Goal: Task Accomplishment & Management: Manage account settings

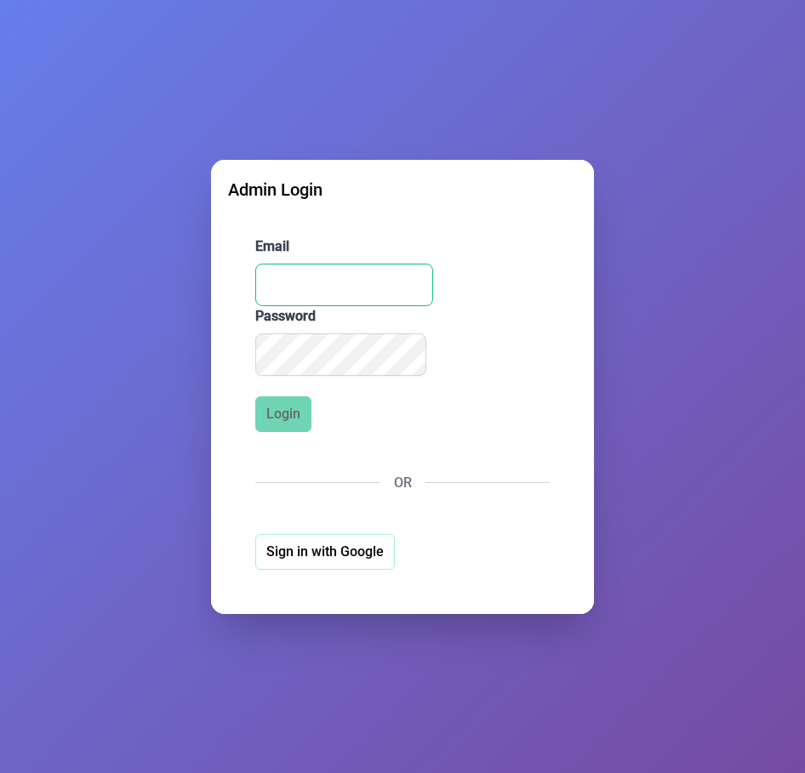
click at [327, 285] on input "Email" at bounding box center [344, 285] width 178 height 43
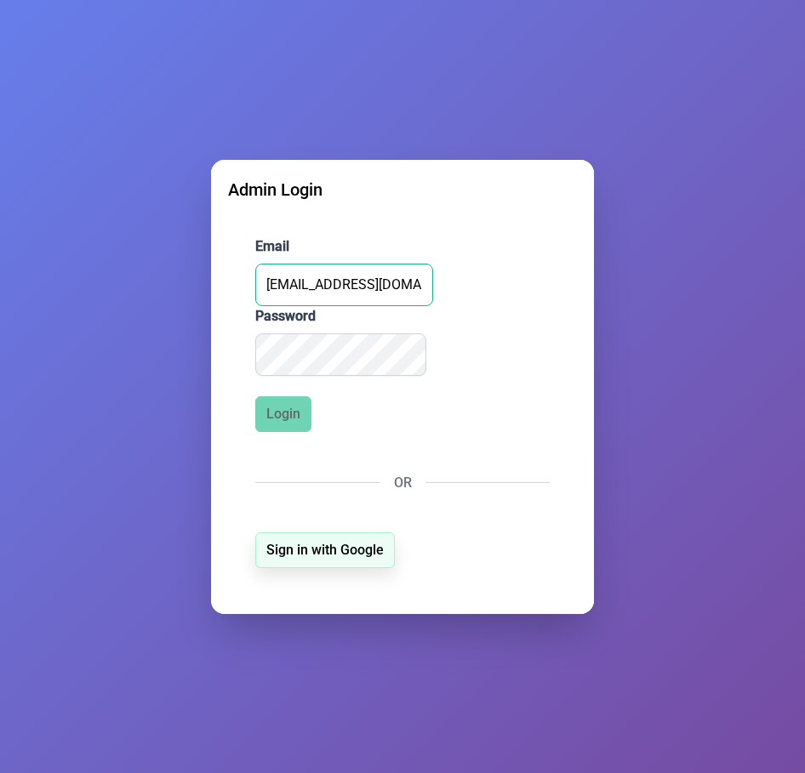
type input "[EMAIL_ADDRESS][DOMAIN_NAME]"
click at [339, 551] on span "Sign in with Google" at bounding box center [324, 550] width 117 height 20
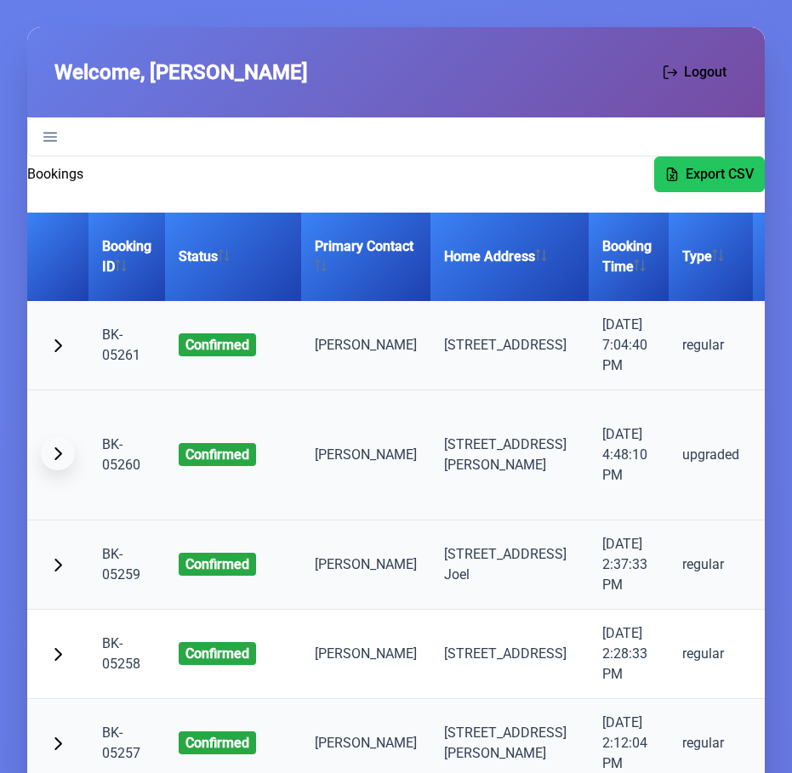
click at [60, 460] on span "button" at bounding box center [58, 454] width 14 height 14
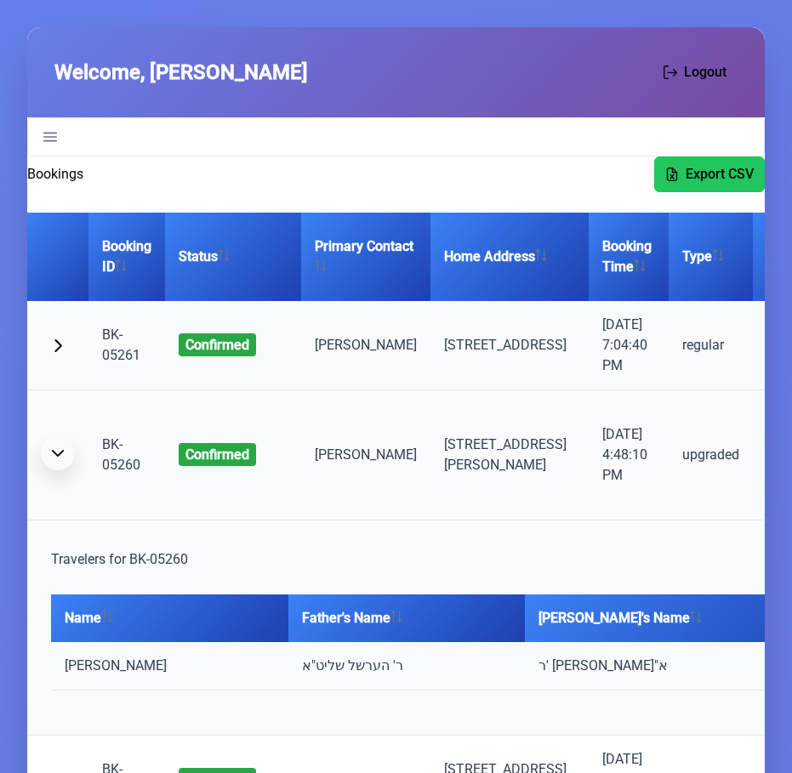
click at [60, 460] on span "button" at bounding box center [58, 454] width 14 height 14
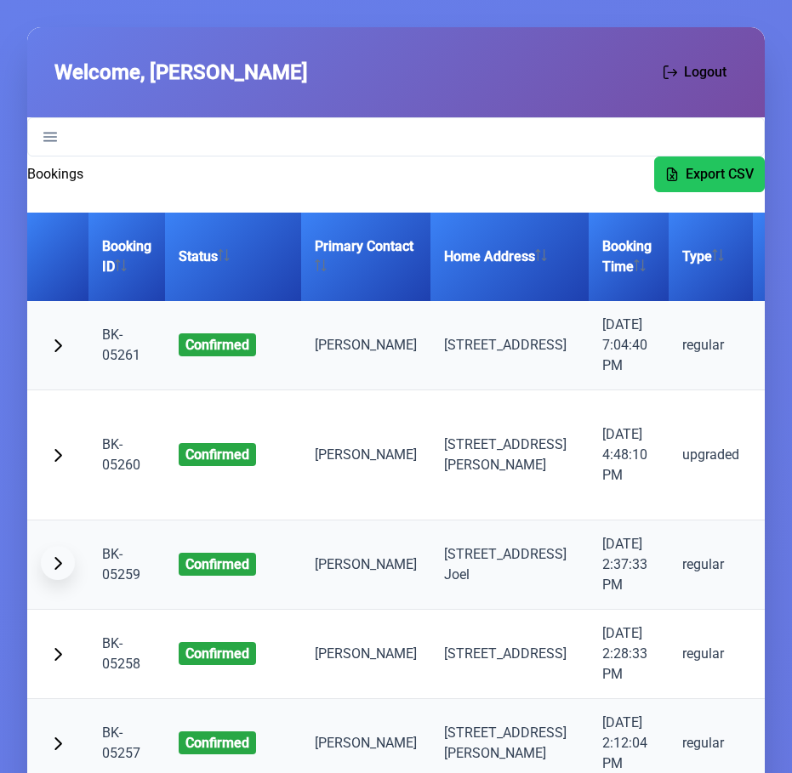
click at [69, 580] on button "button" at bounding box center [58, 563] width 34 height 34
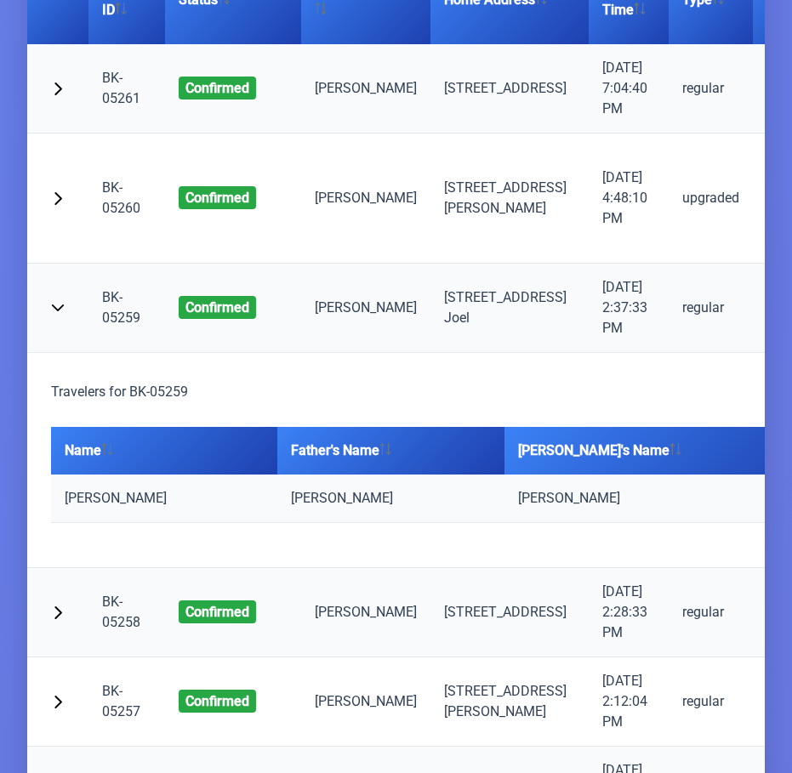
scroll to position [369, 0]
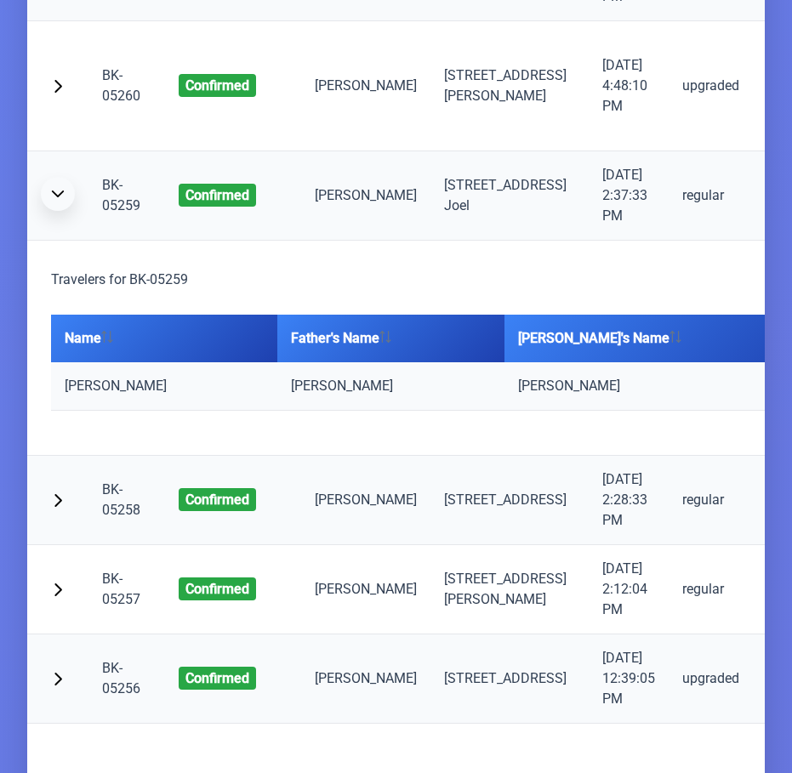
click at [62, 211] on button "button" at bounding box center [58, 194] width 34 height 34
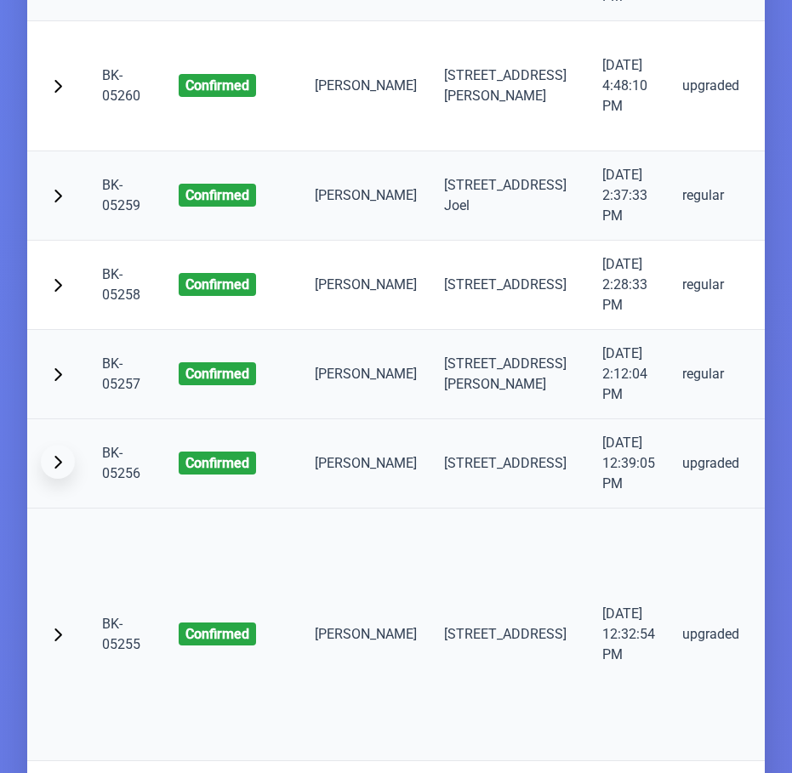
click at [59, 469] on span "button" at bounding box center [58, 462] width 14 height 14
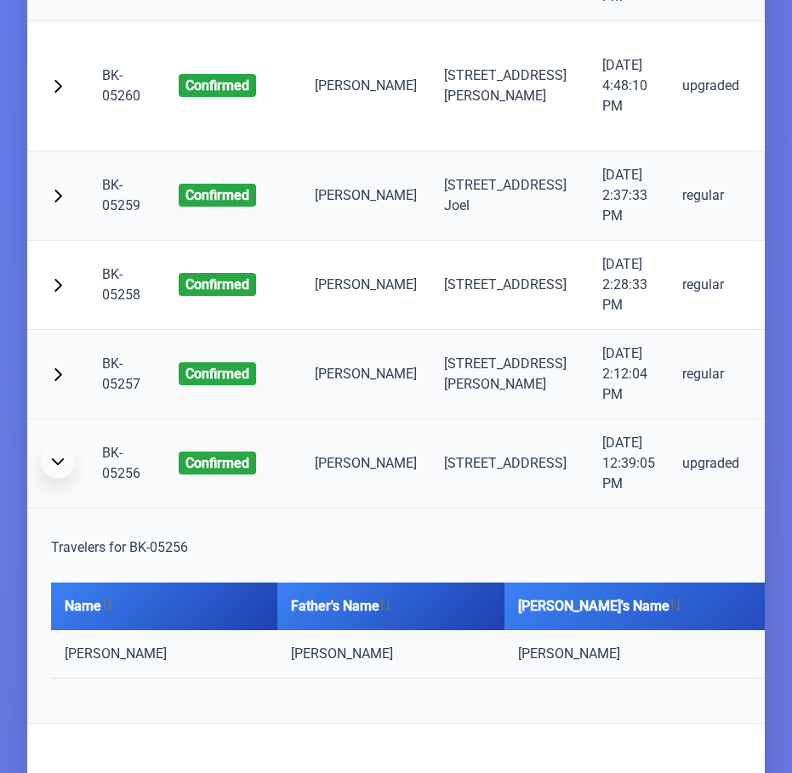
click at [59, 469] on span "button" at bounding box center [58, 462] width 14 height 14
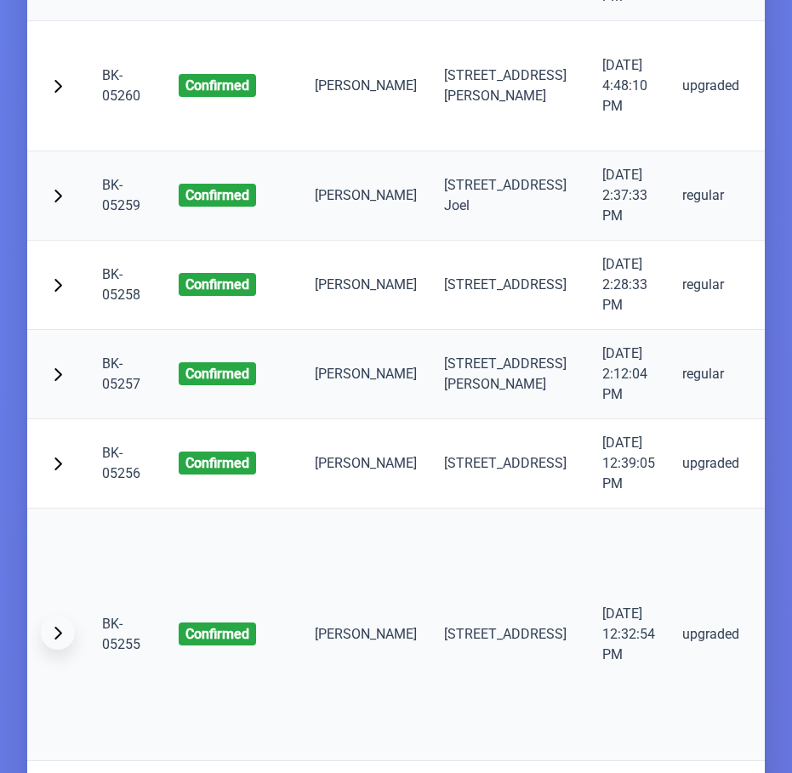
click at [61, 640] on span "button" at bounding box center [58, 633] width 14 height 14
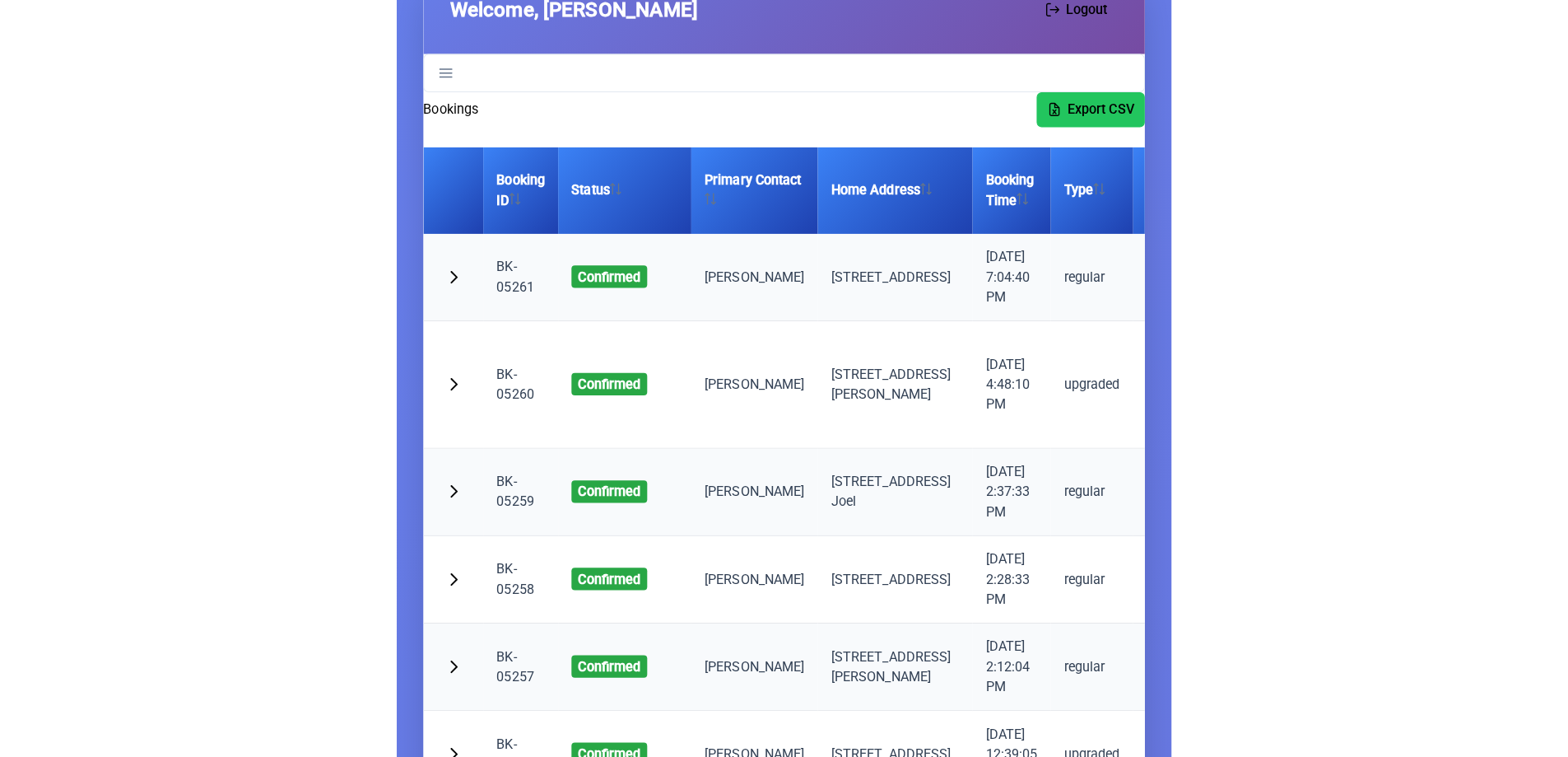
scroll to position [0, 0]
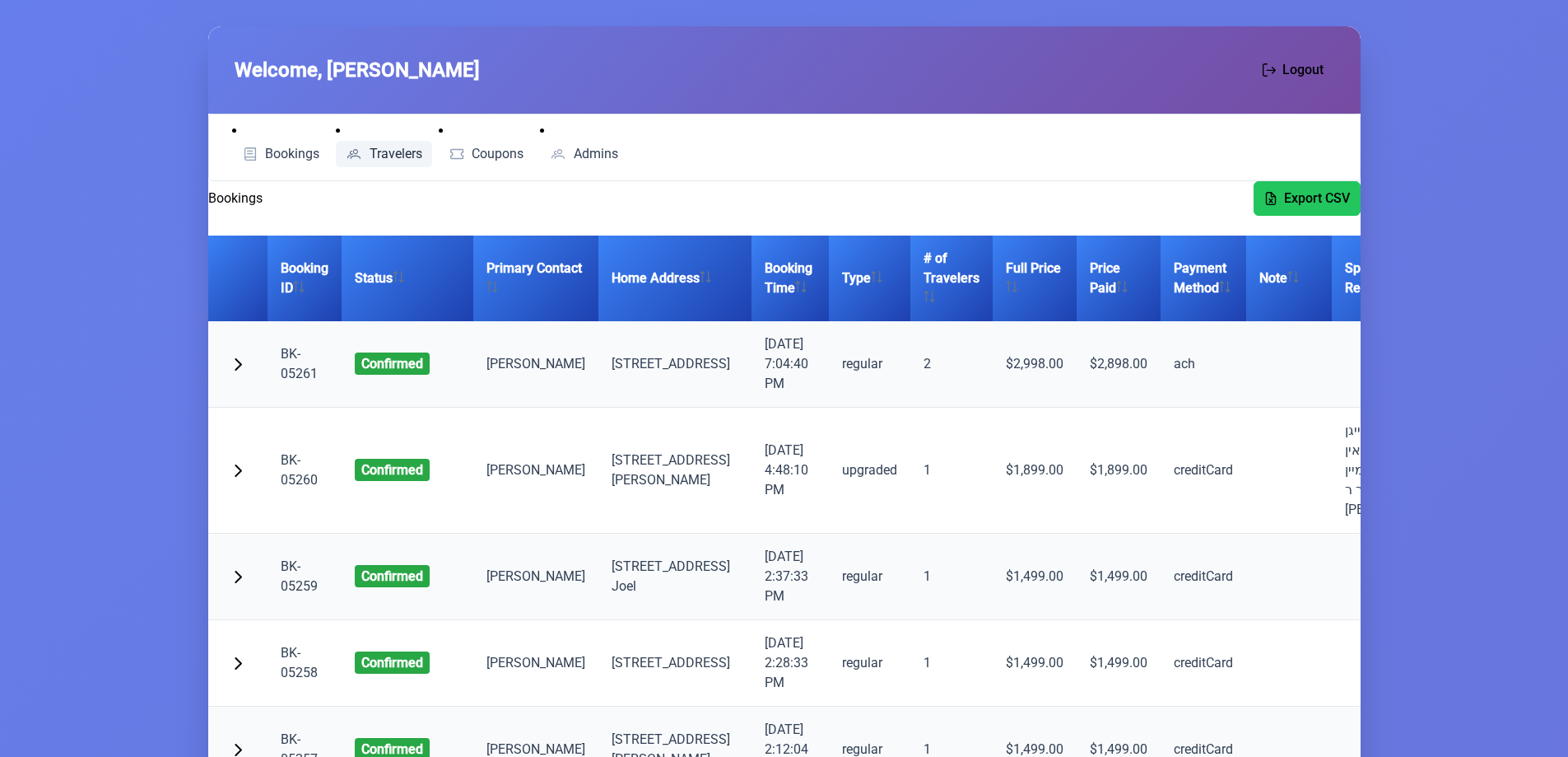
click at [408, 159] on span "Travelers" at bounding box center [396, 154] width 52 height 14
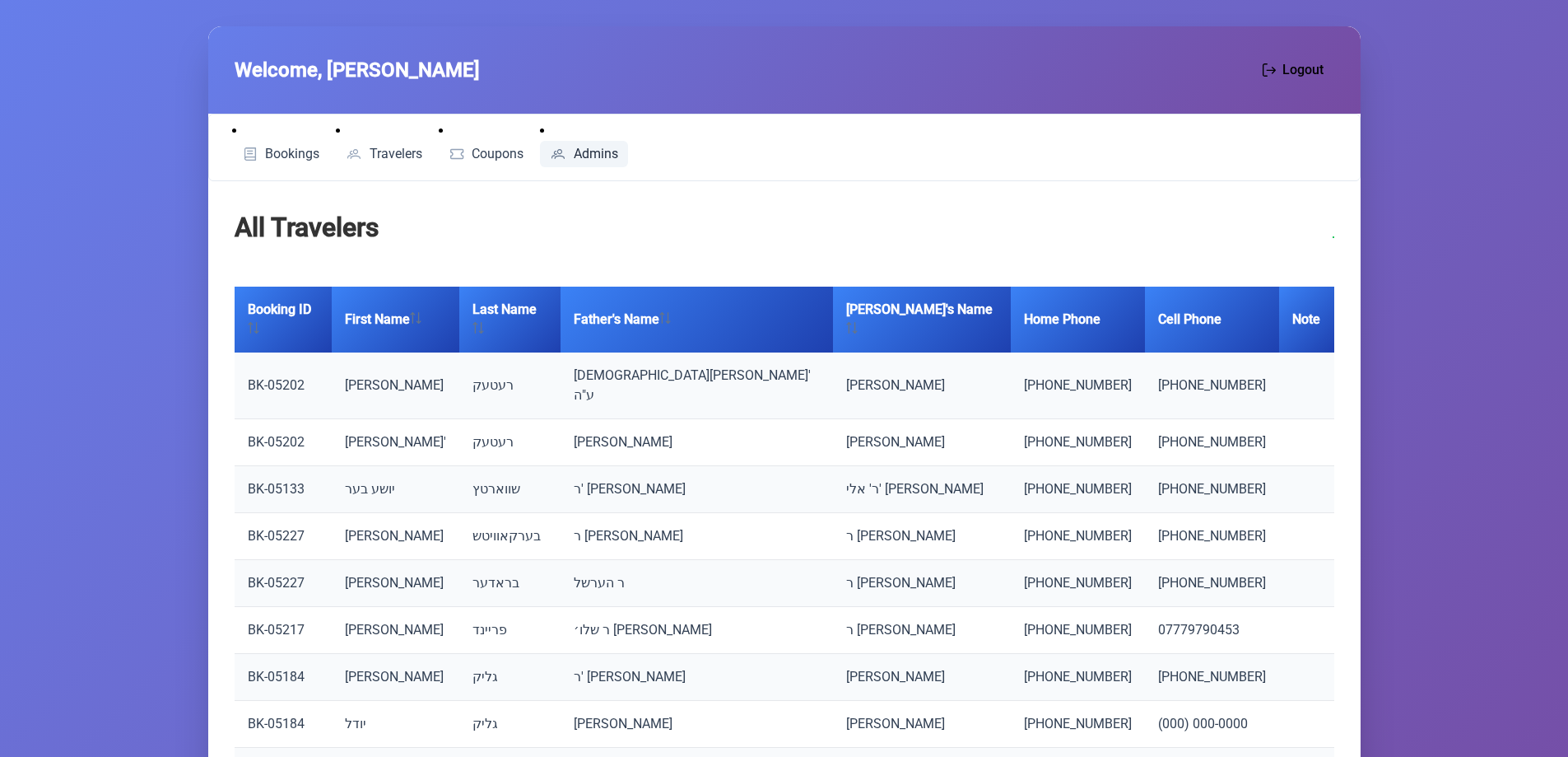
click at [603, 152] on span "Admins" at bounding box center [596, 154] width 45 height 14
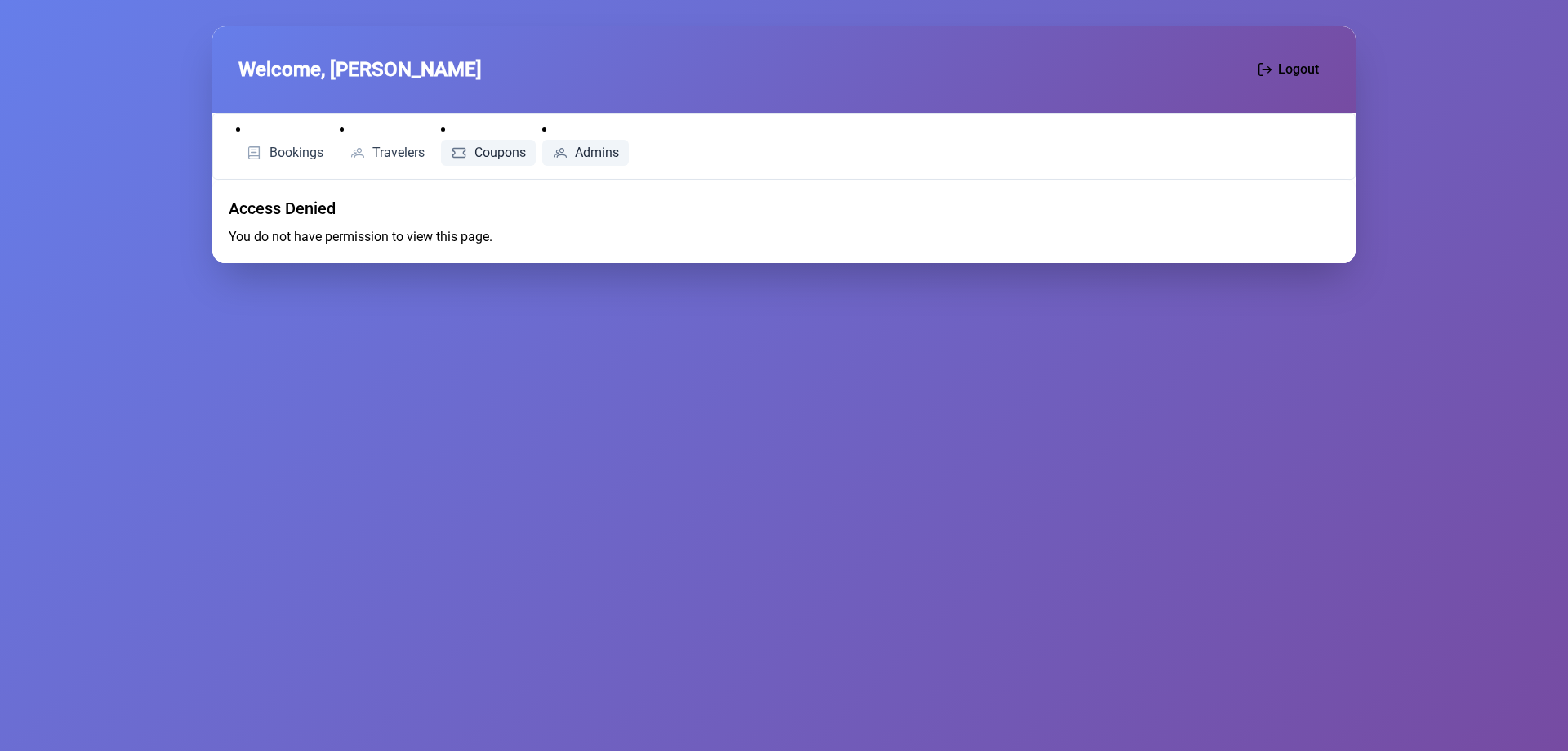
click at [506, 159] on span "Coupons" at bounding box center [500, 153] width 52 height 13
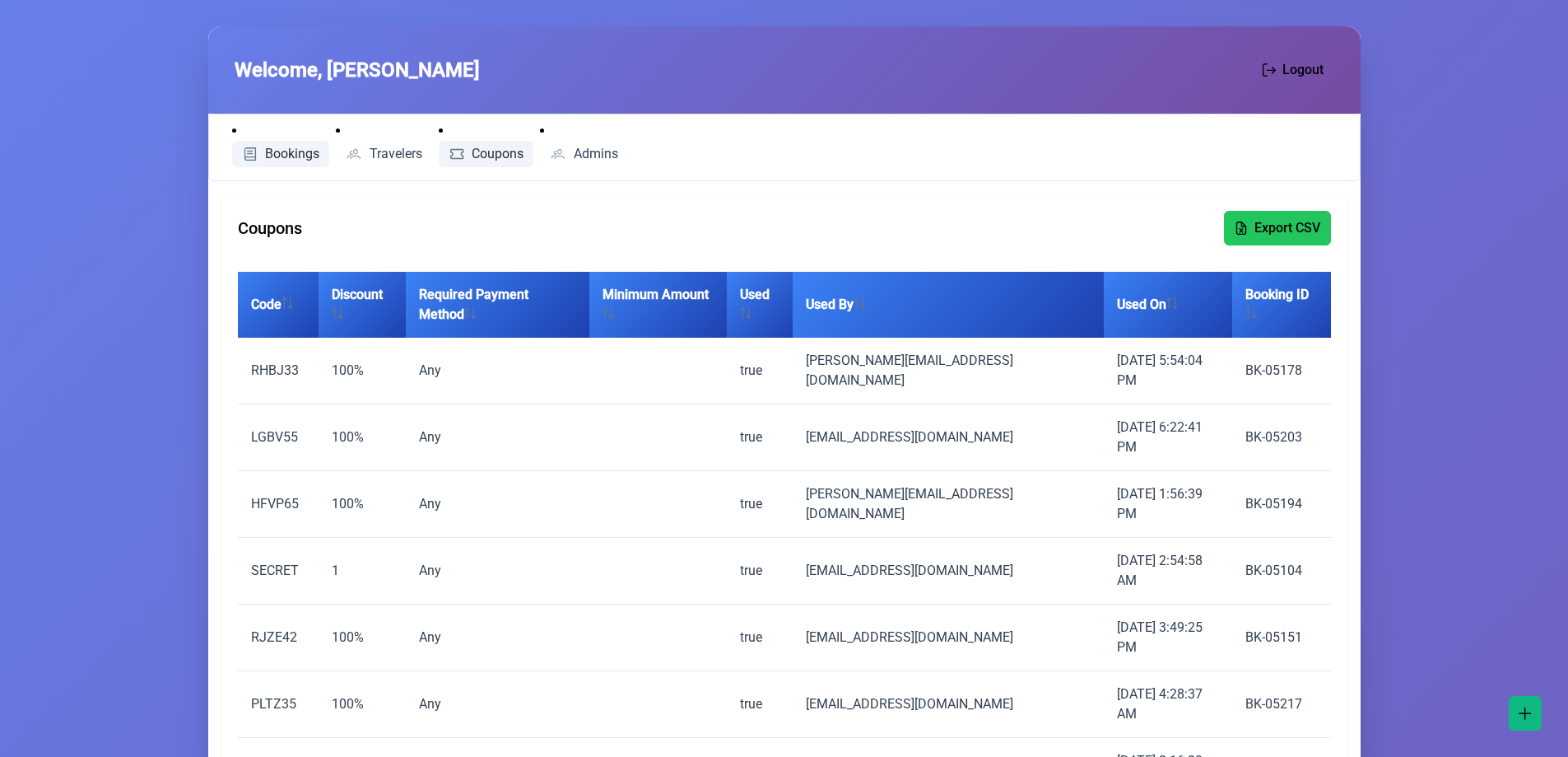
click at [287, 157] on span "Bookings" at bounding box center [292, 154] width 54 height 14
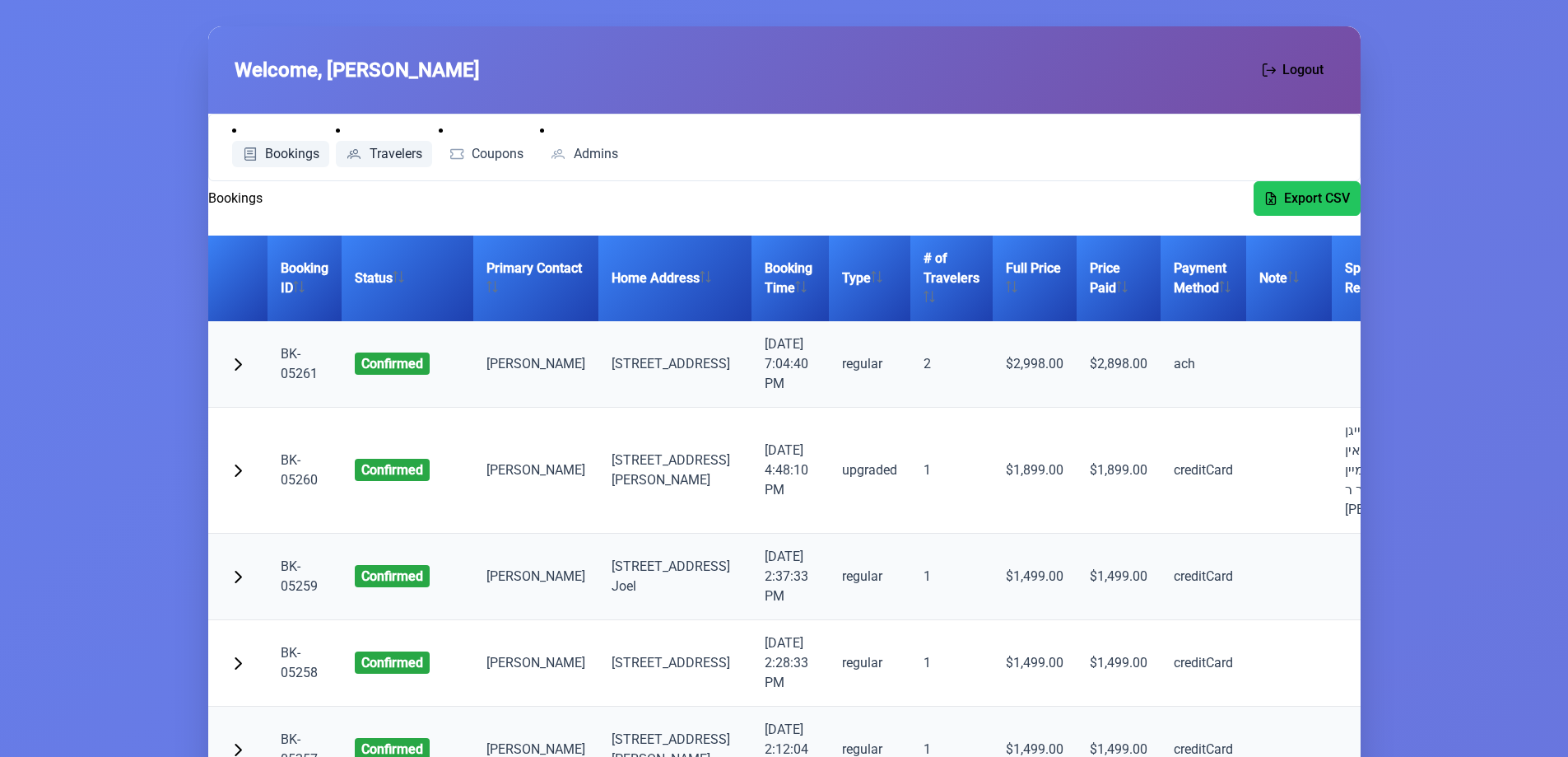
click at [415, 156] on span "Travelers" at bounding box center [396, 154] width 52 height 14
